Goal: Transaction & Acquisition: Subscribe to service/newsletter

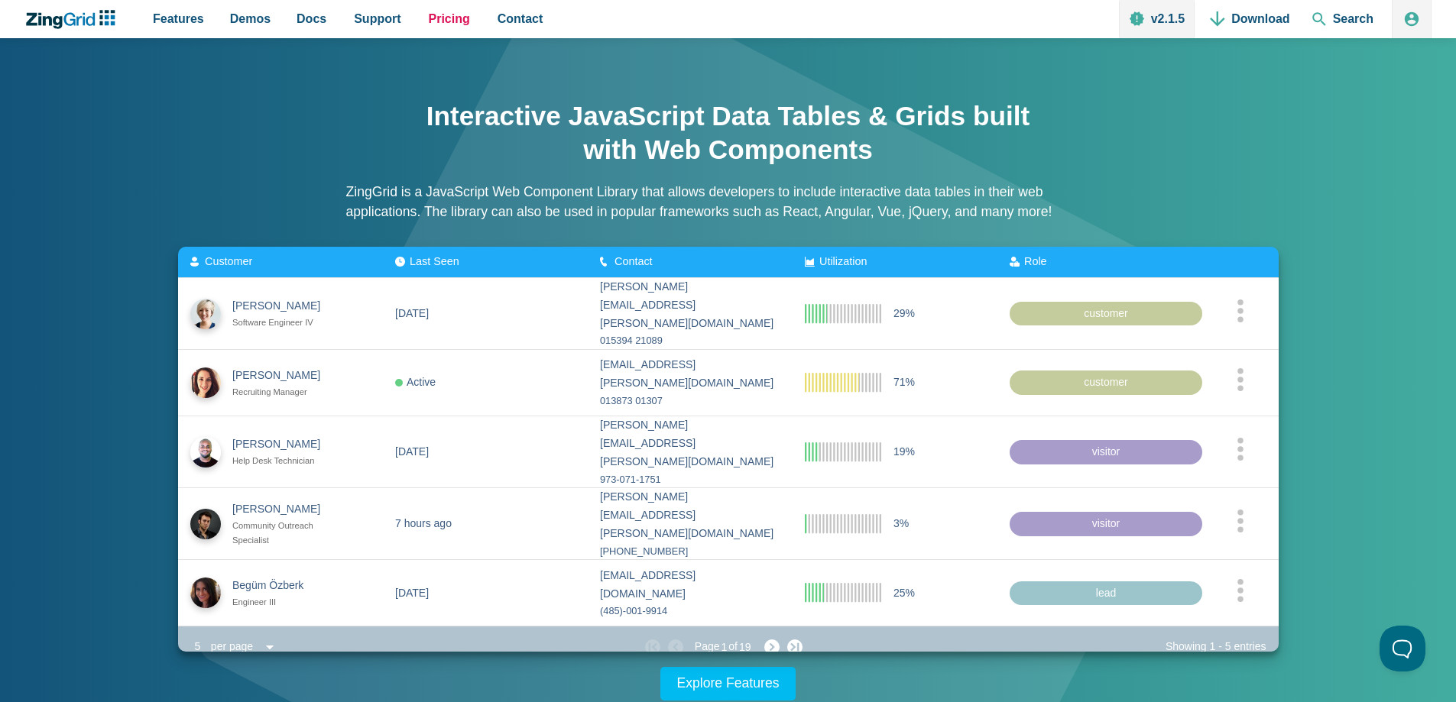
click at [429, 18] on span "Pricing" at bounding box center [449, 18] width 41 height 21
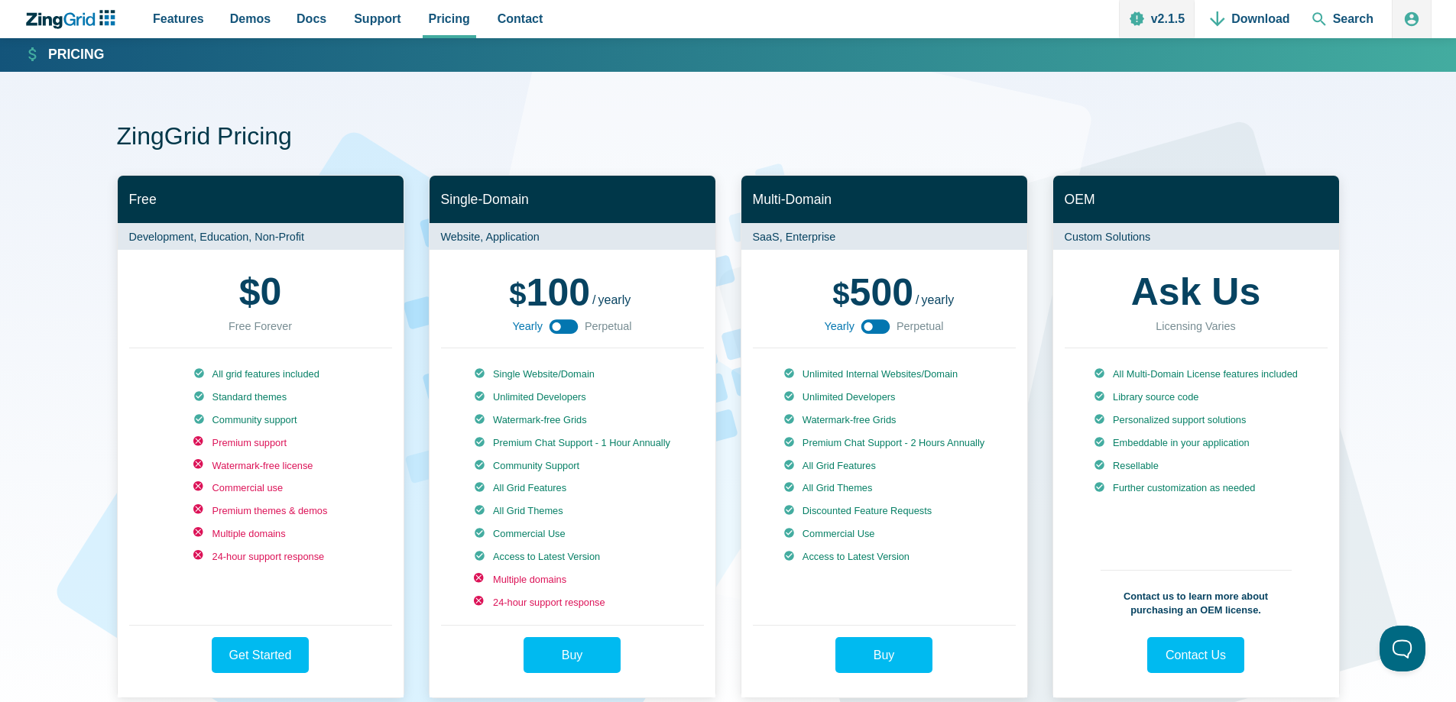
click at [574, 335] on div "Yearly Perpetual" at bounding box center [571, 326] width 119 height 18
click at [571, 330] on use "App Content" at bounding box center [563, 326] width 29 height 15
click at [571, 330] on icon "App Content" at bounding box center [563, 326] width 34 height 34
click at [571, 330] on use "App Content" at bounding box center [563, 326] width 29 height 15
click at [571, 330] on icon "App Content" at bounding box center [563, 326] width 34 height 34
